Goal: Task Accomplishment & Management: Manage account settings

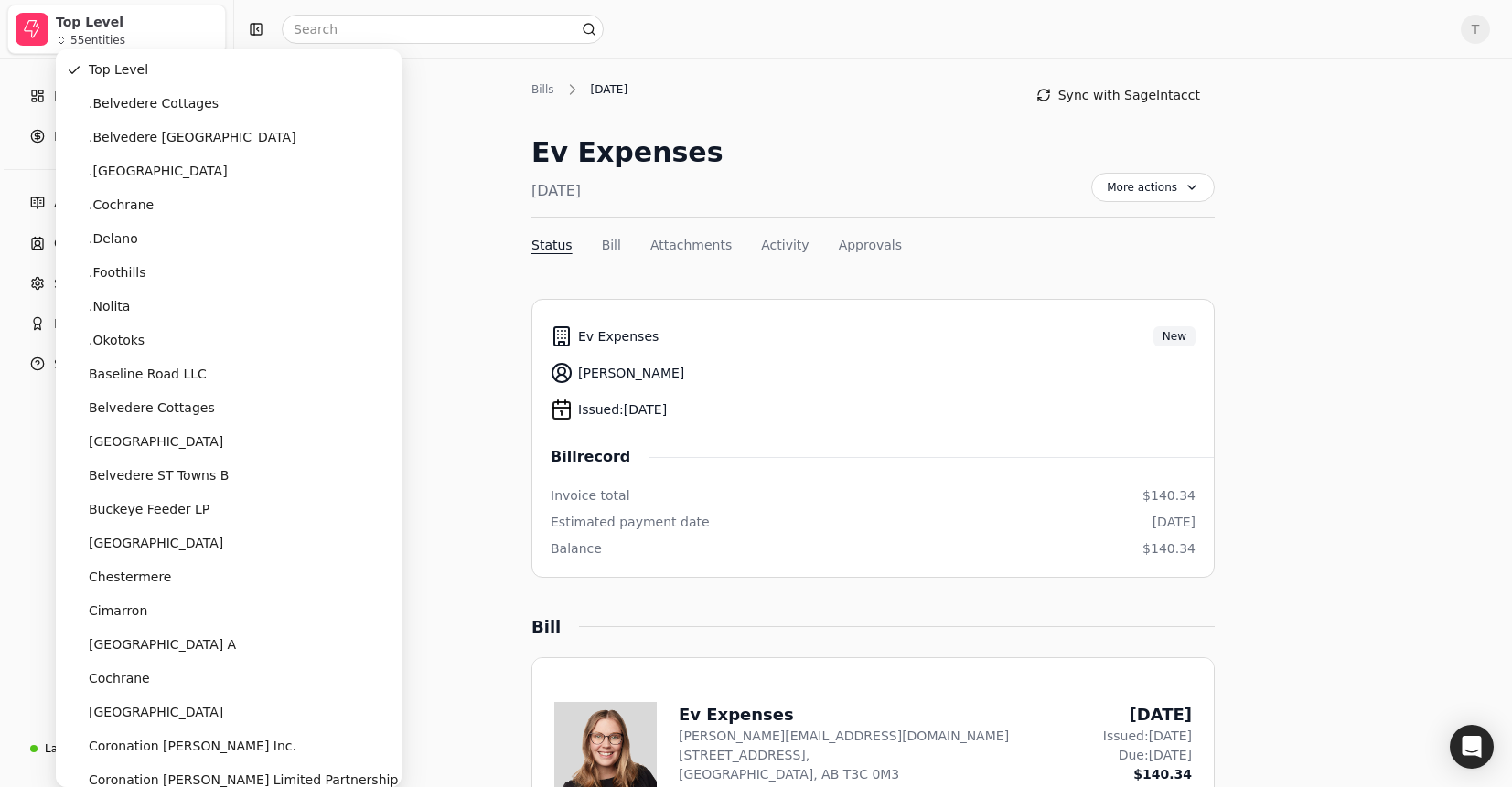
click at [123, 34] on div "55 entities" at bounding box center [98, 39] width 55 height 11
click at [147, 30] on div "Top Level" at bounding box center [136, 22] width 162 height 19
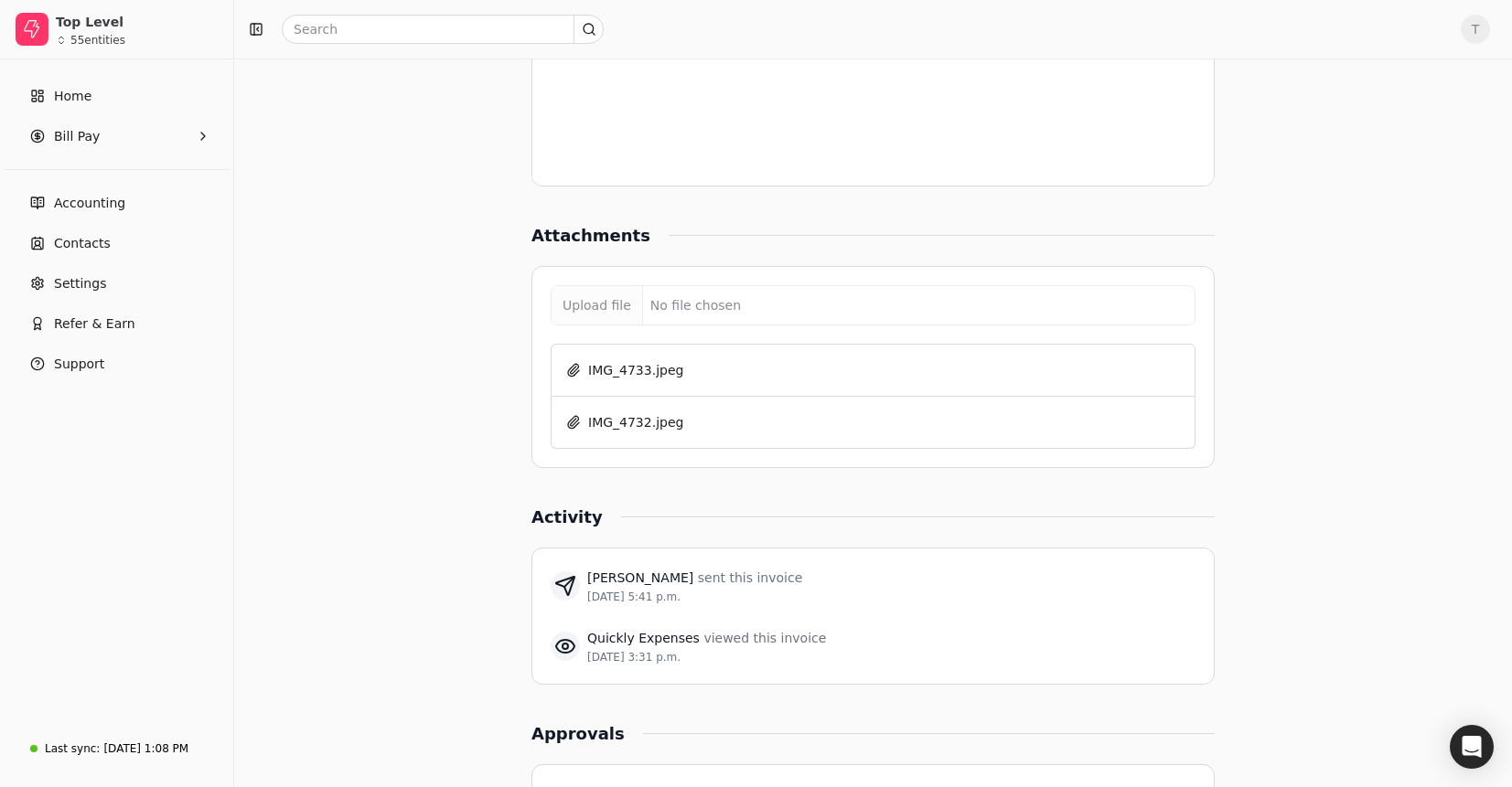
scroll to position [1450, 0]
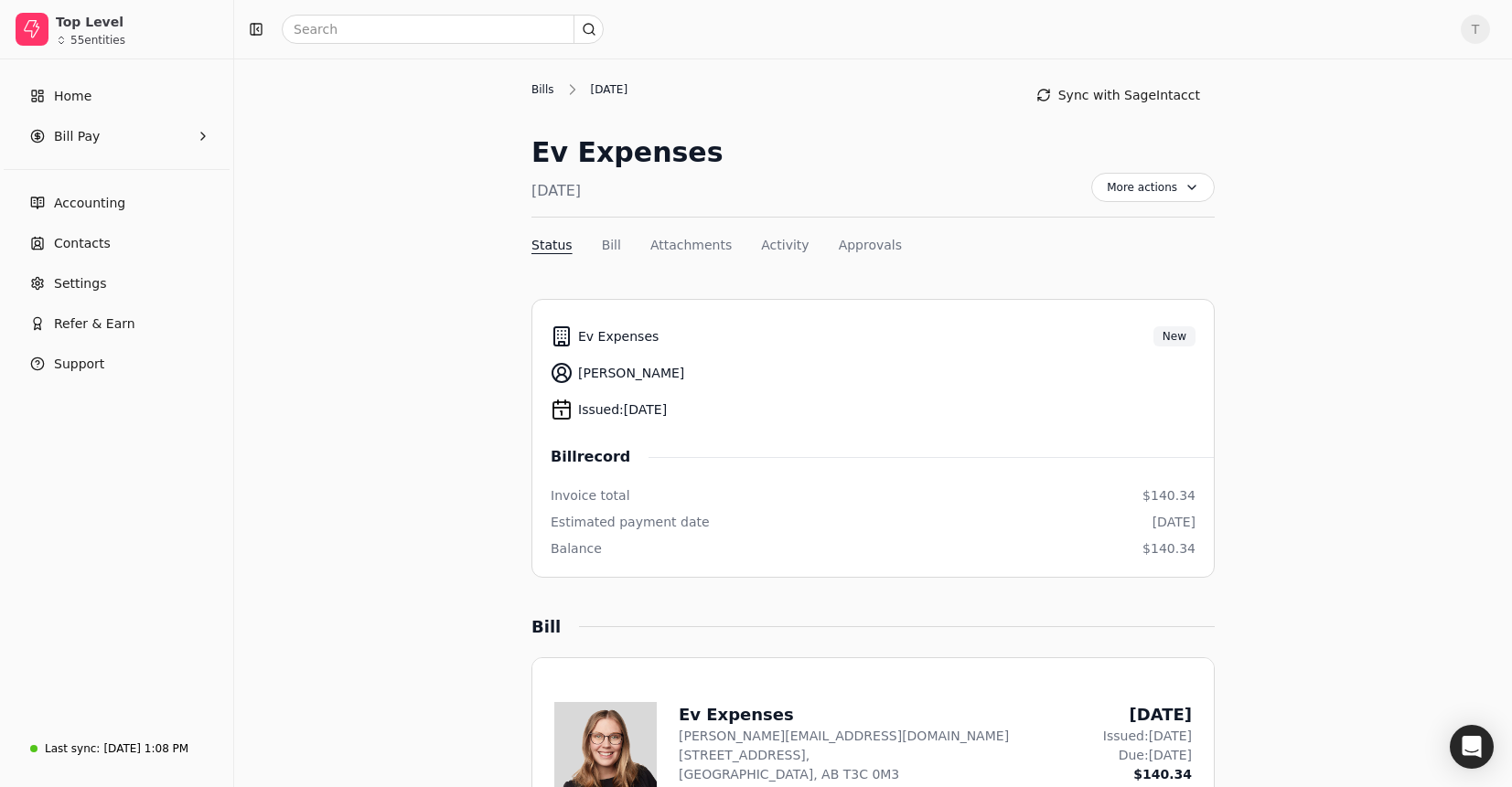
click at [534, 87] on div "Bills" at bounding box center [547, 89] width 32 height 17
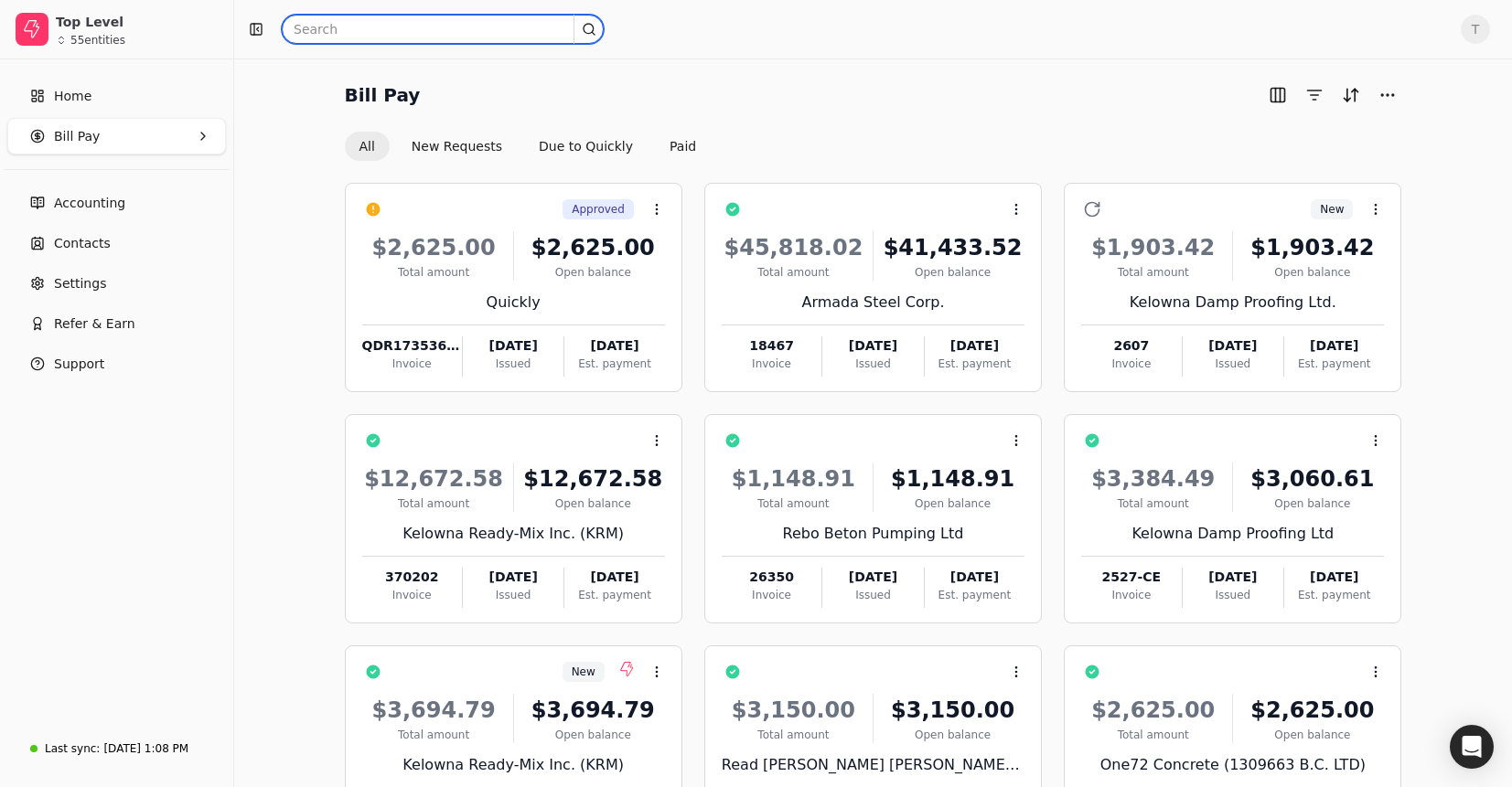
click at [469, 28] on input "text" at bounding box center [442, 29] width 322 height 29
type input "r"
type input "e"
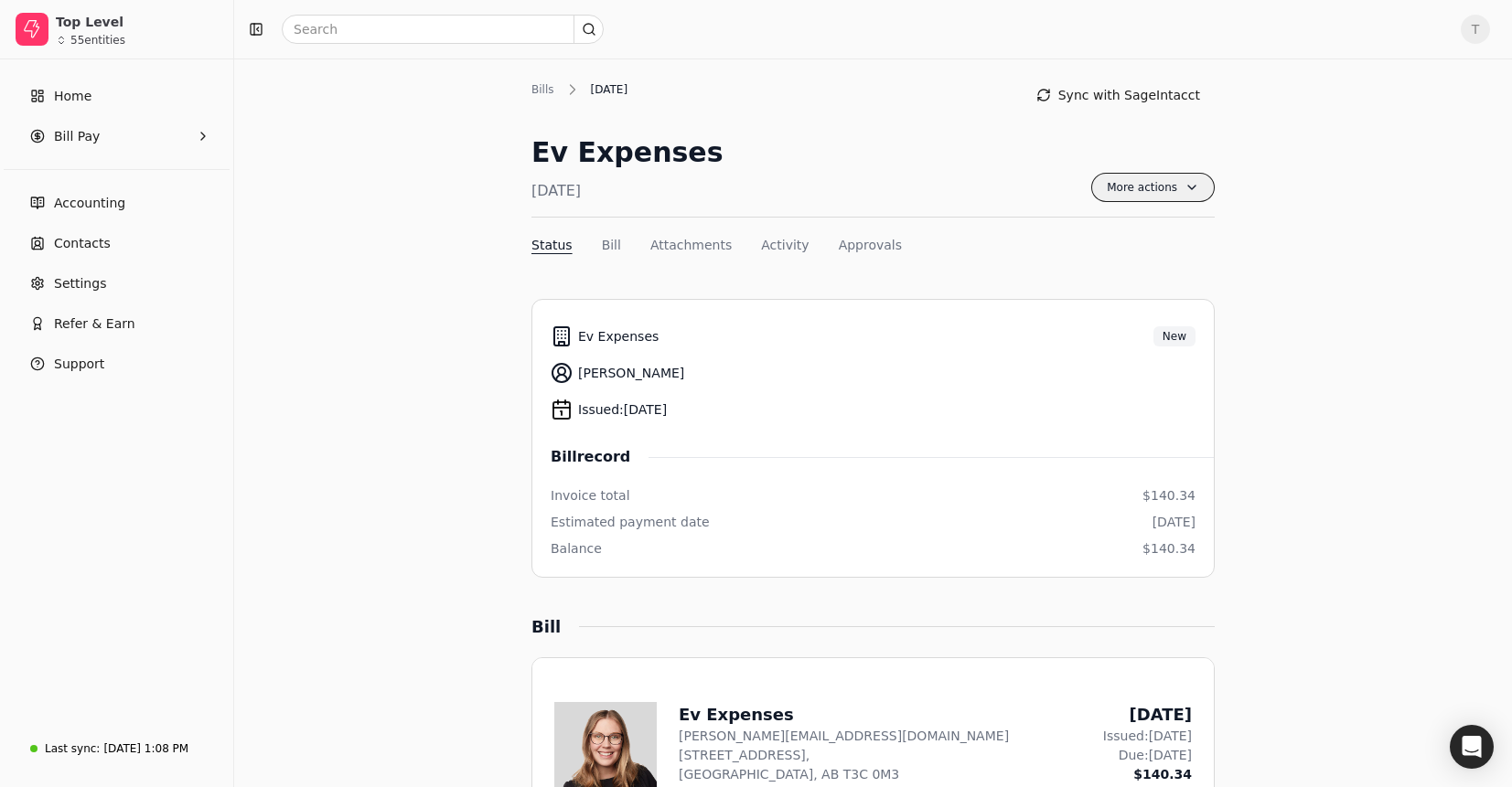
click at [1187, 183] on span "More actions" at bounding box center [1153, 187] width 124 height 29
click at [1003, 155] on div "Ev Expenses [DATE] More actions Context Menu Button" at bounding box center [873, 174] width 683 height 86
click at [542, 93] on div "Bills" at bounding box center [547, 89] width 32 height 17
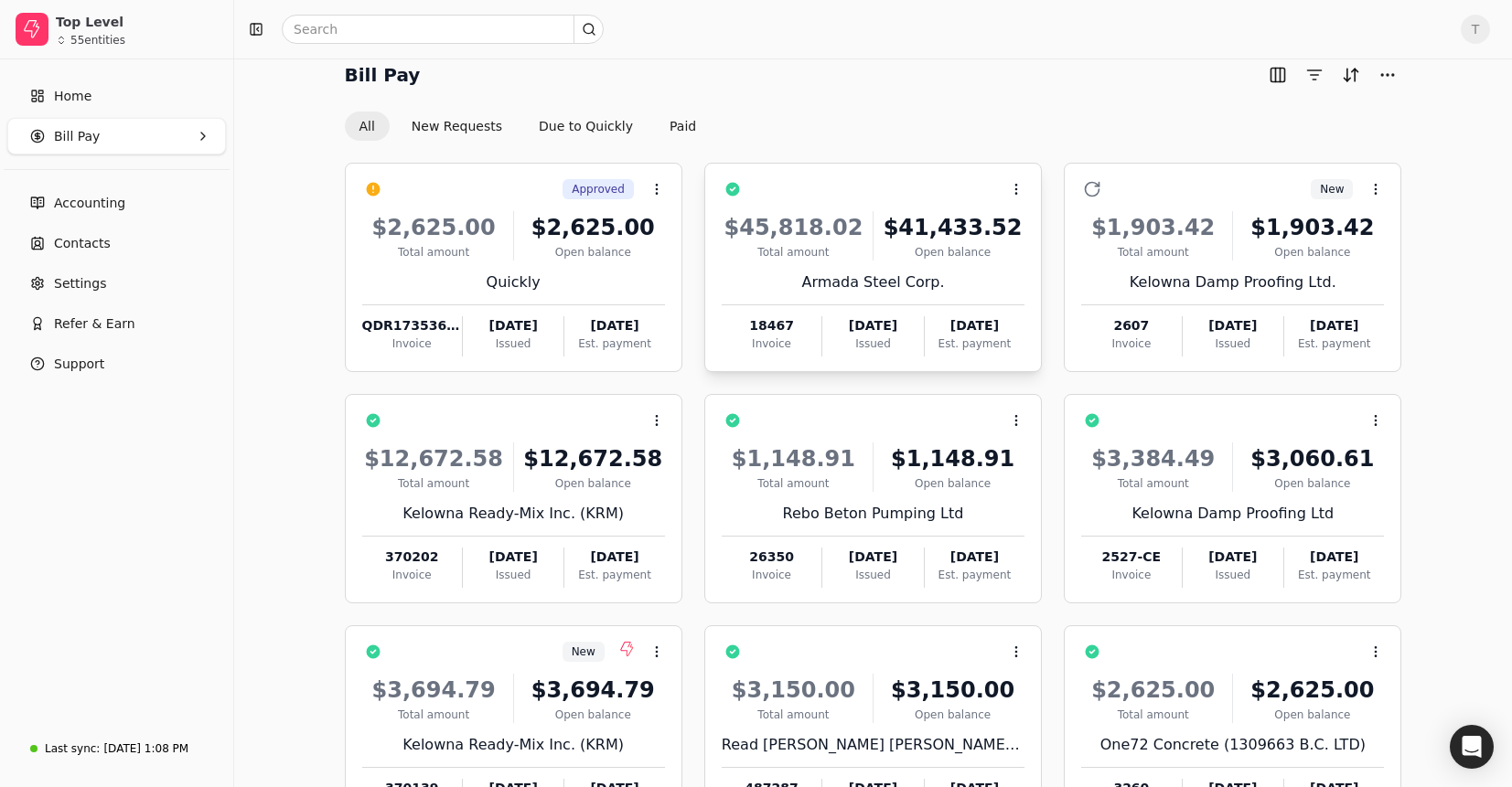
scroll to position [24, 0]
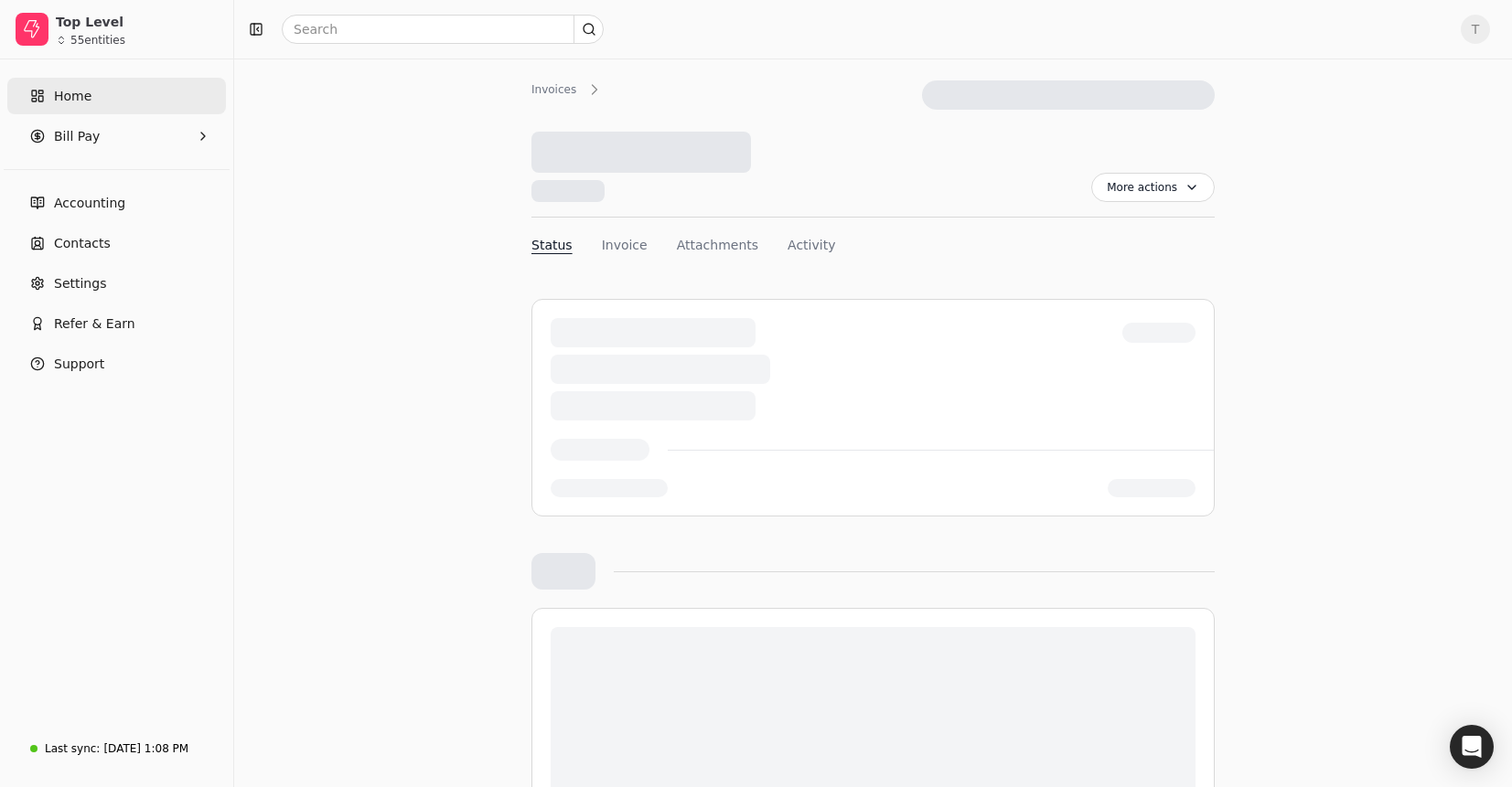
click at [148, 95] on link "Home" at bounding box center [116, 95] width 219 height 36
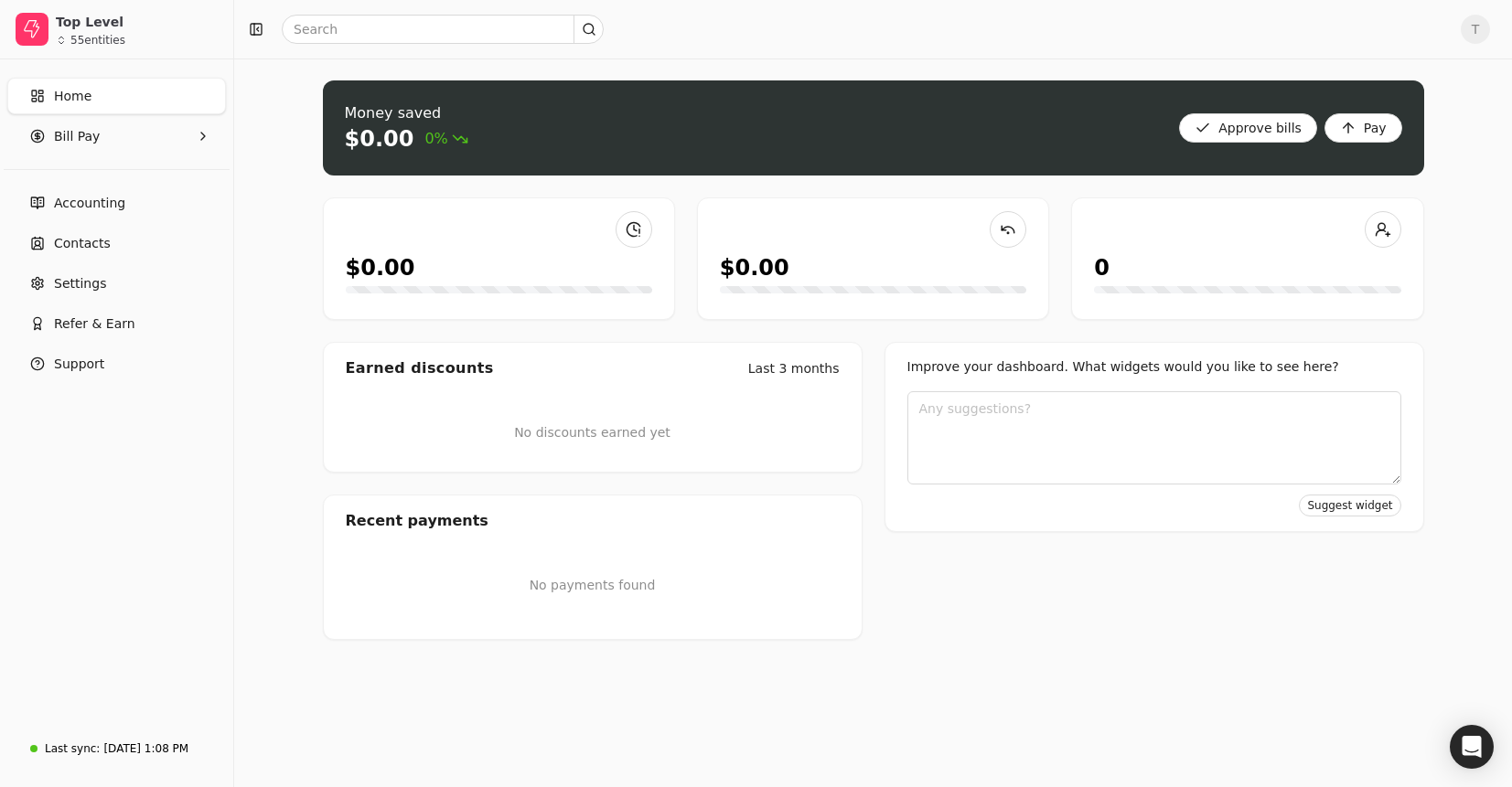
click at [170, 95] on link "Home" at bounding box center [116, 95] width 219 height 36
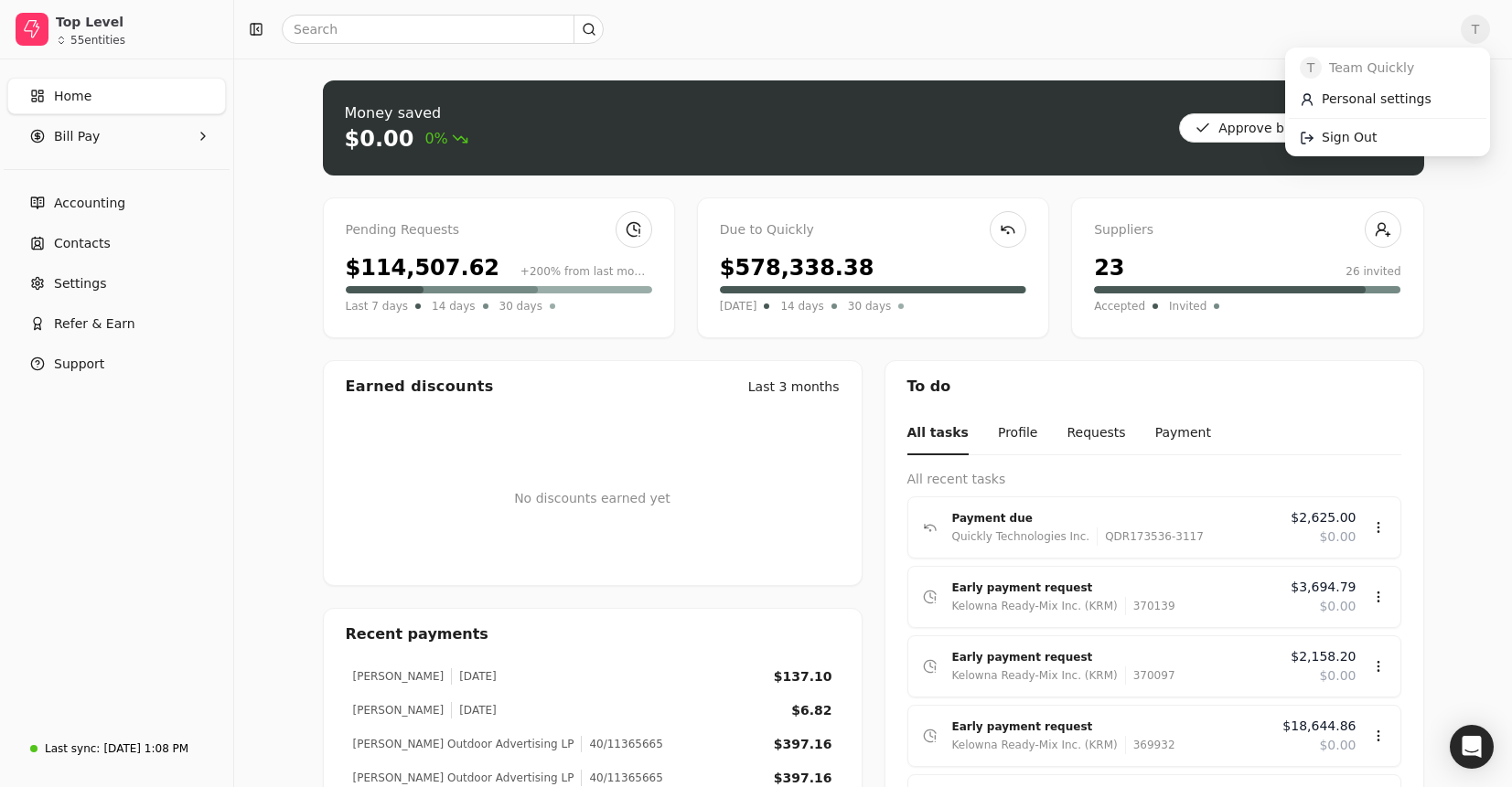
click at [1464, 25] on span "T" at bounding box center [1476, 29] width 29 height 29
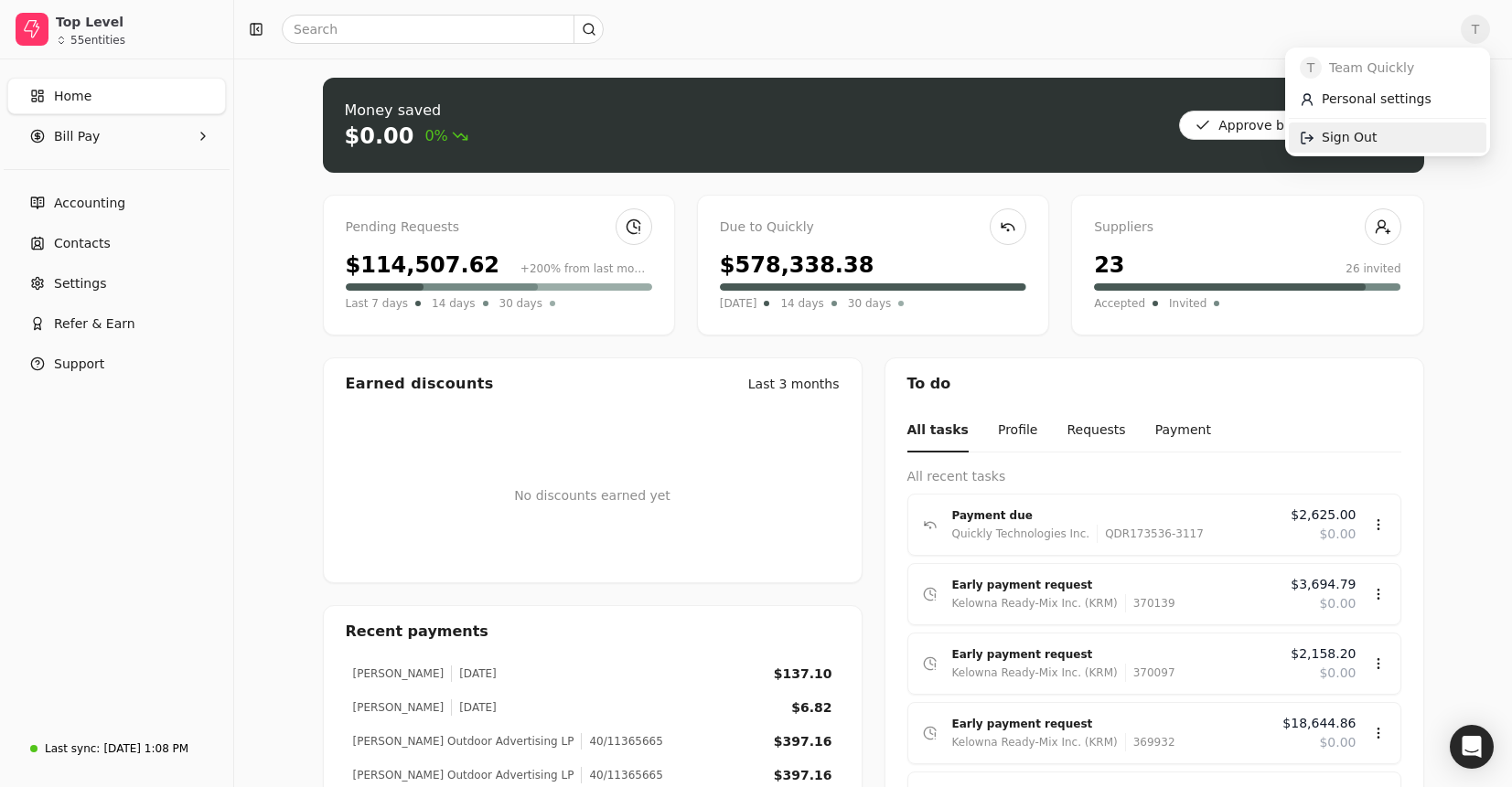
click at [1388, 133] on link "Sign Out" at bounding box center [1388, 137] width 198 height 30
